Goal: Answer question/provide support

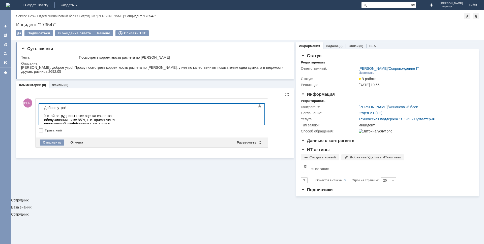
click at [68, 121] on div "У этой сотрудницы тоже оценка качества обслуживания ниже 85%, т. е. применяется…" at bounding box center [80, 122] width 72 height 16
click at [58, 120] on div "У этой сотрудницы тоже оценка качества обслуживания ниже 85%, т. е. применяется…" at bounding box center [80, 122] width 72 height 16
drag, startPoint x: 240, startPoint y: 116, endPoint x: 243, endPoint y: 120, distance: 5.0
click at [116, 120] on div "У этой сотрудницы тоже оценка качества обслуживания ниже 85%, т. е. применяется…" at bounding box center [80, 122] width 72 height 16
click at [71, 123] on body "Доброе утро! У этой сотрудницы тоже оценка качества обслуживания ниже 85%, т. е…" at bounding box center [80, 118] width 76 height 28
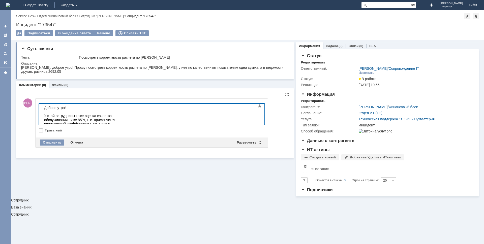
click at [54, 120] on div "У этой сотрудницы тоже оценка качества обслуживания ниже 85%, т. е. применяется…" at bounding box center [80, 122] width 72 height 16
click at [55, 119] on div "У этой сотрудницы тоже оценка качества обслуживания ниже 85%, т. е. применяется…" at bounding box center [80, 122] width 72 height 16
click at [60, 122] on div "У этой сотрудницы тоже оценка качества обслуживания ниже 85%, т. е. применяется…" at bounding box center [80, 122] width 72 height 16
click at [59, 121] on div "У этой сотрудницы тоже оценка качества обслуживания ниже 85%, т. е. применяется…" at bounding box center [80, 122] width 72 height 16
click at [50, 120] on div "У этой сотрудницы тоже оценка качества обслуживания ниже 85%, т. е. применяется…" at bounding box center [80, 122] width 72 height 16
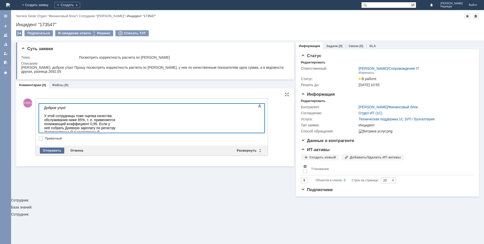
click at [55, 150] on div "Отправить" at bounding box center [52, 151] width 24 height 6
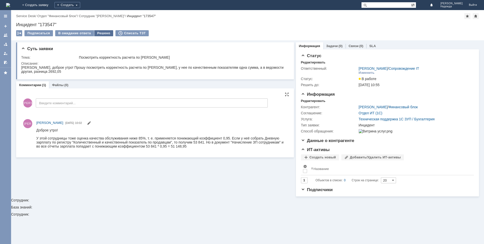
click at [99, 33] on div "Решено" at bounding box center [103, 33] width 19 height 6
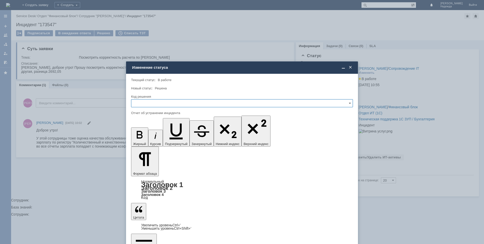
click at [146, 103] on input "text" at bounding box center [242, 103] width 222 height 8
click at [145, 136] on span "Решено" at bounding box center [241, 138] width 215 height 4
type input "Решено"
